Goal: Find specific fact: Find specific page/section

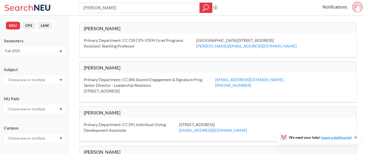
click at [127, 10] on input "[PERSON_NAME]" at bounding box center [139, 7] width 113 height 9
type input "CS 4973"
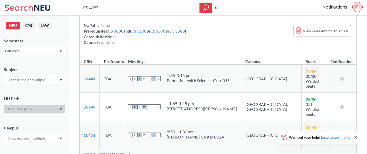
scroll to position [44, 0]
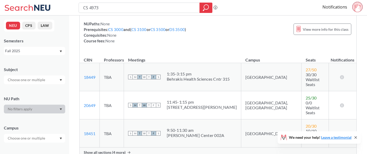
click at [129, 147] on div "Show all sections (4 more)" at bounding box center [218, 152] width 277 height 10
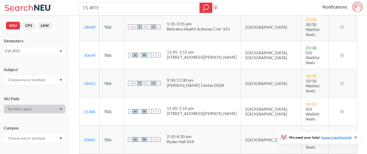
scroll to position [95, 0]
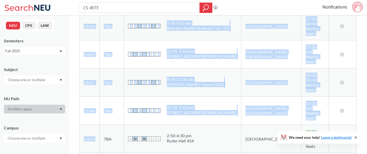
drag, startPoint x: 98, startPoint y: 101, endPoint x: 79, endPoint y: 101, distance: 19.6
click at [79, 101] on div "CS 4973 : Topics in Computer Science View this course on Banner. Updated 3 minu…" at bounding box center [218, 114] width 298 height 386
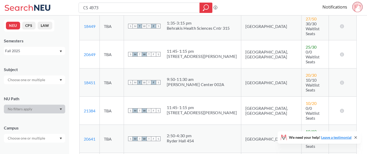
click at [100, 125] on td "20641 View this section on Banner." at bounding box center [90, 139] width 20 height 28
drag, startPoint x: 99, startPoint y: 100, endPoint x: 85, endPoint y: 100, distance: 13.7
click at [85, 125] on td "20641 View this section on Banner." at bounding box center [90, 139] width 20 height 28
copy link "20641"
